Goal: Navigation & Orientation: Go to known website

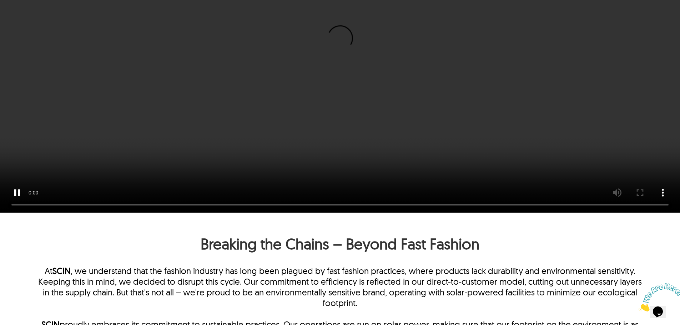
scroll to position [571, 0]
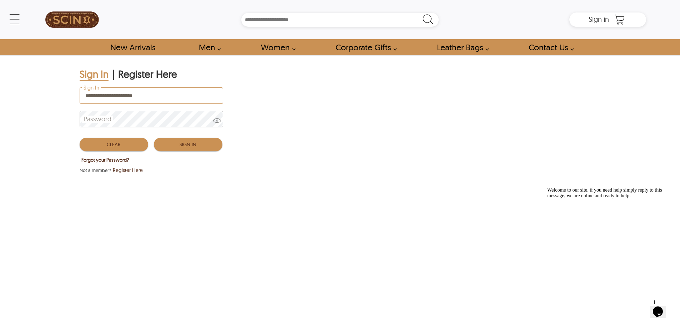
click at [177, 144] on button "Sign In" at bounding box center [188, 145] width 69 height 14
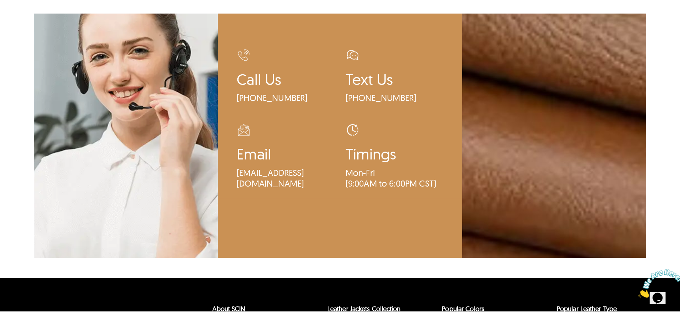
scroll to position [2125, 0]
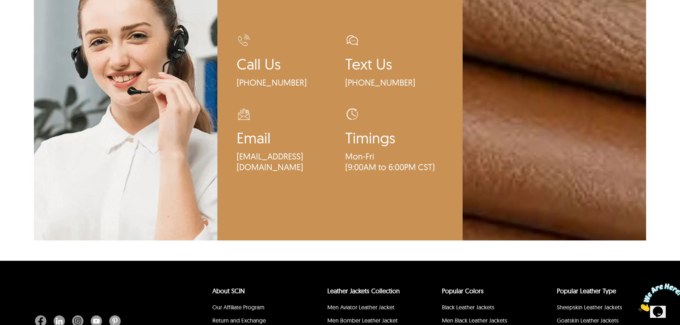
click at [117, 90] on img at bounding box center [125, 102] width 183 height 275
click at [123, 101] on img at bounding box center [125, 102] width 183 height 275
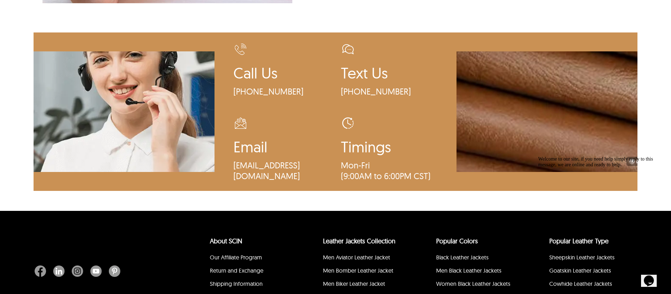
scroll to position [2076, 0]
